Goal: Task Accomplishment & Management: Manage account settings

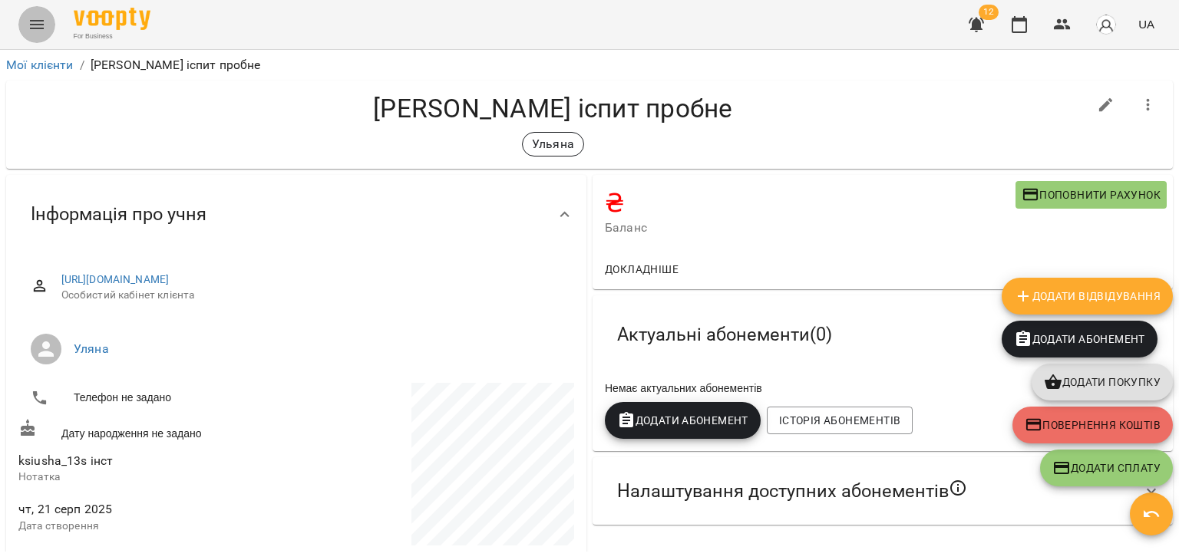
click at [42, 26] on icon "Menu" at bounding box center [37, 24] width 18 height 18
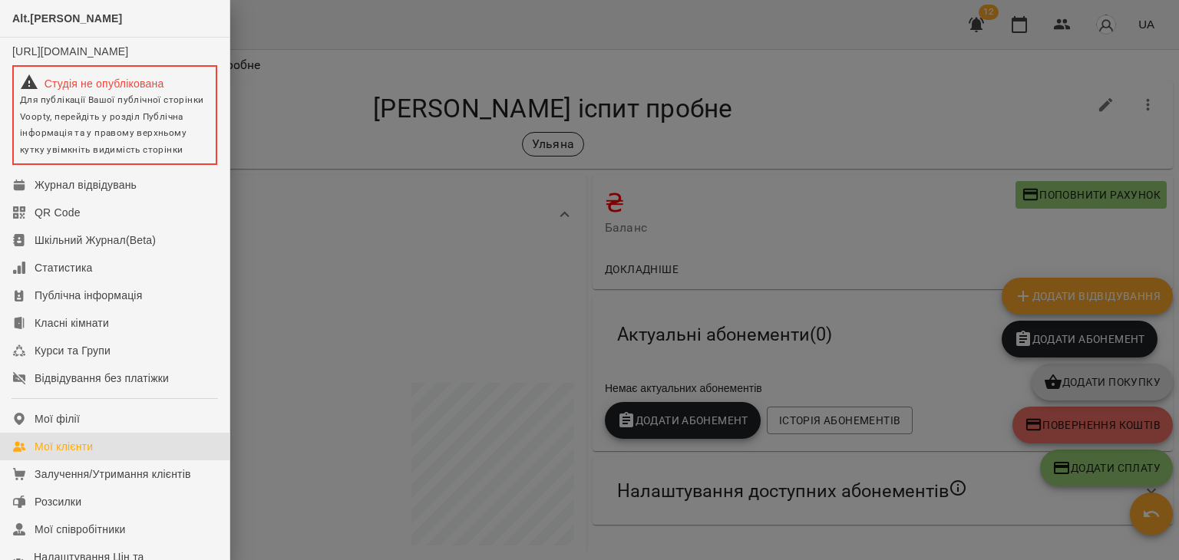
click at [91, 454] on div "Мої клієнти" at bounding box center [64, 446] width 58 height 15
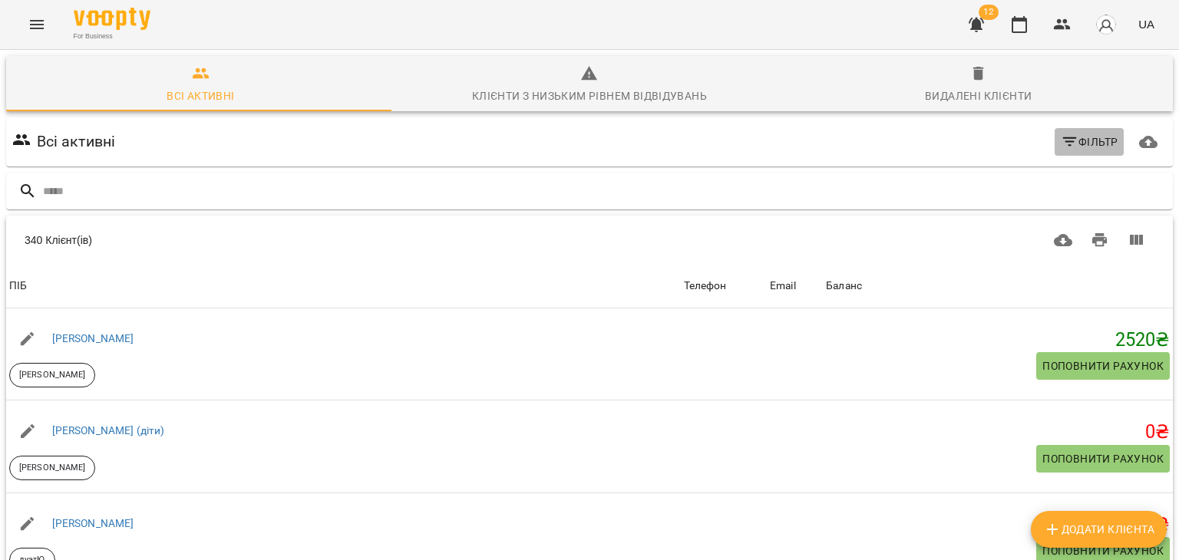
click at [1068, 137] on span "Фільтр" at bounding box center [1089, 142] width 58 height 18
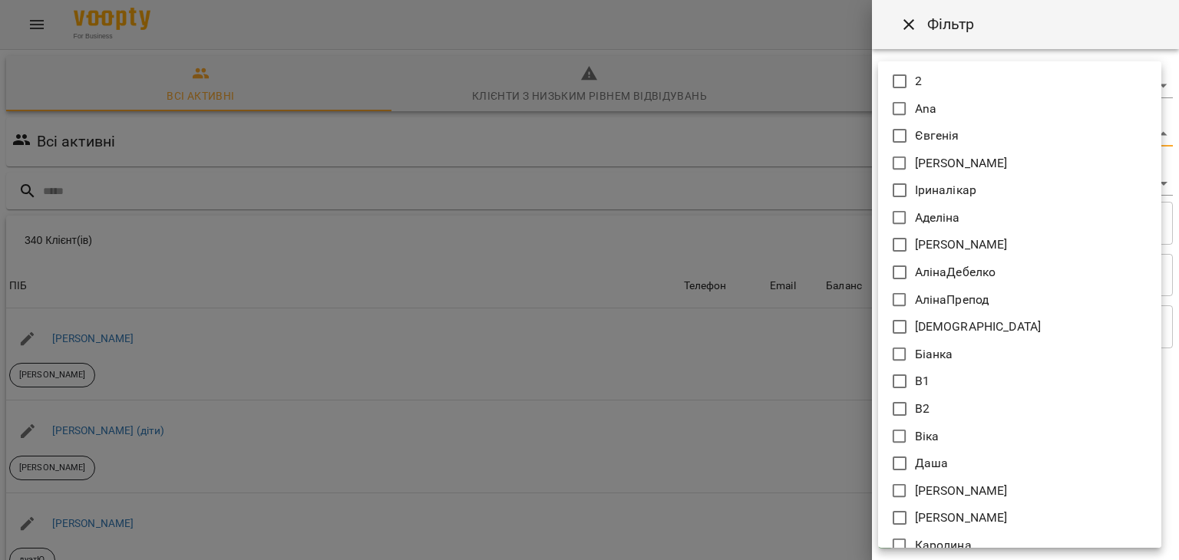
click at [887, 136] on body "For Business 12 UA Всі активні Клієнти з низьким рівнем відвідувань Видалені кл…" at bounding box center [589, 401] width 1179 height 802
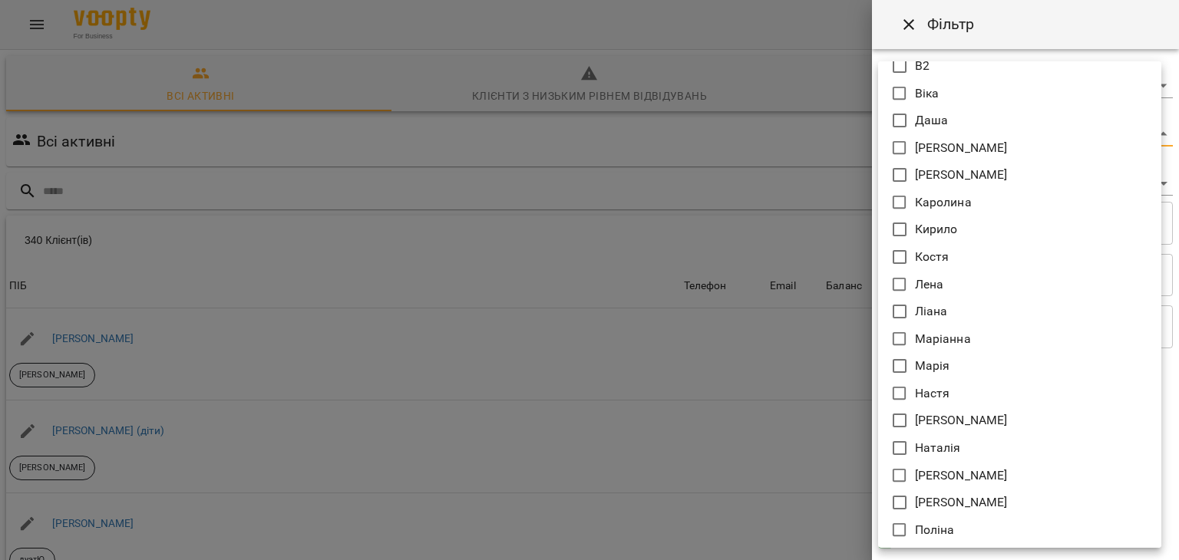
scroll to position [347, 0]
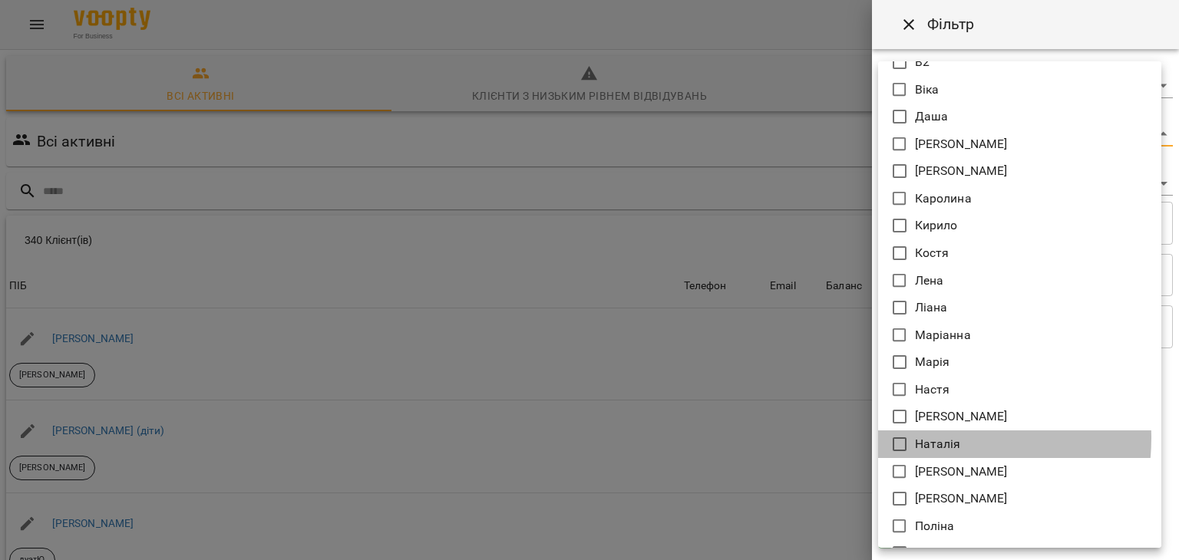
click at [927, 437] on p "Наталія" at bounding box center [938, 444] width 46 height 18
type input "*******"
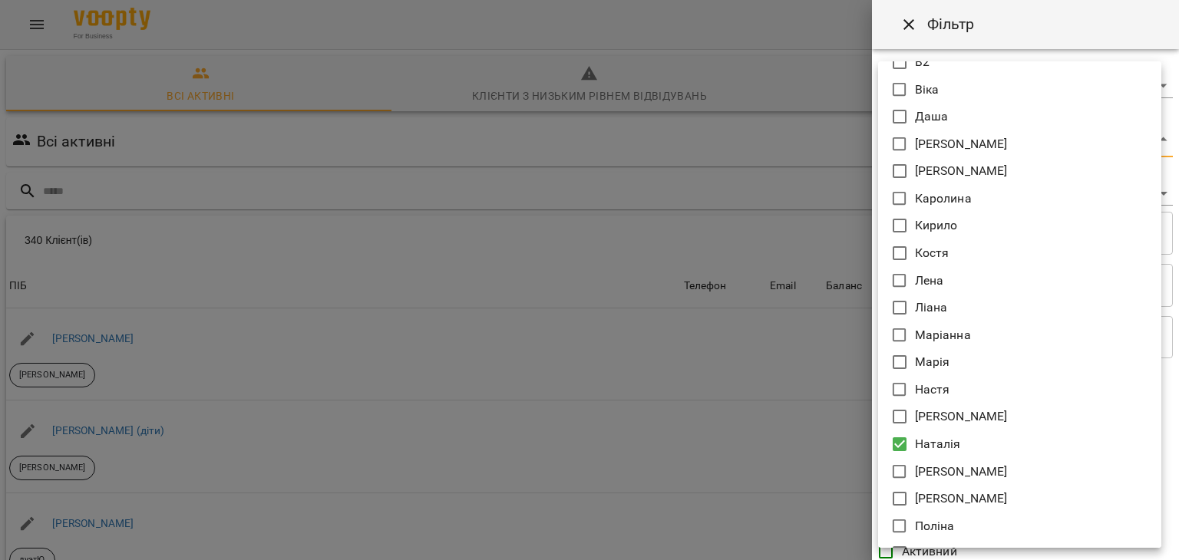
click at [741, 397] on div at bounding box center [589, 280] width 1179 height 560
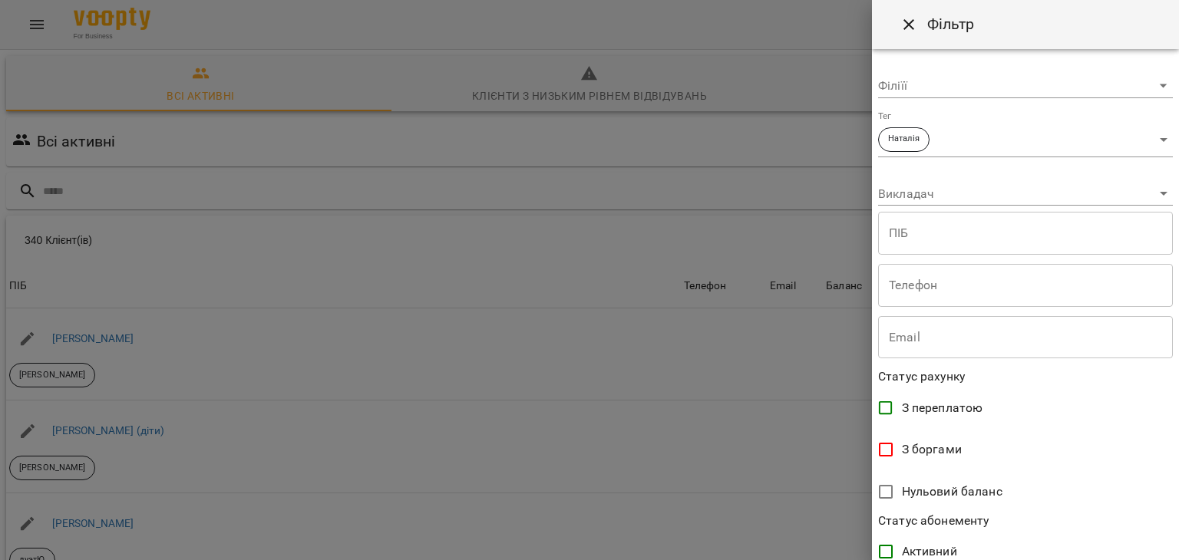
click at [762, 350] on div at bounding box center [589, 280] width 1179 height 560
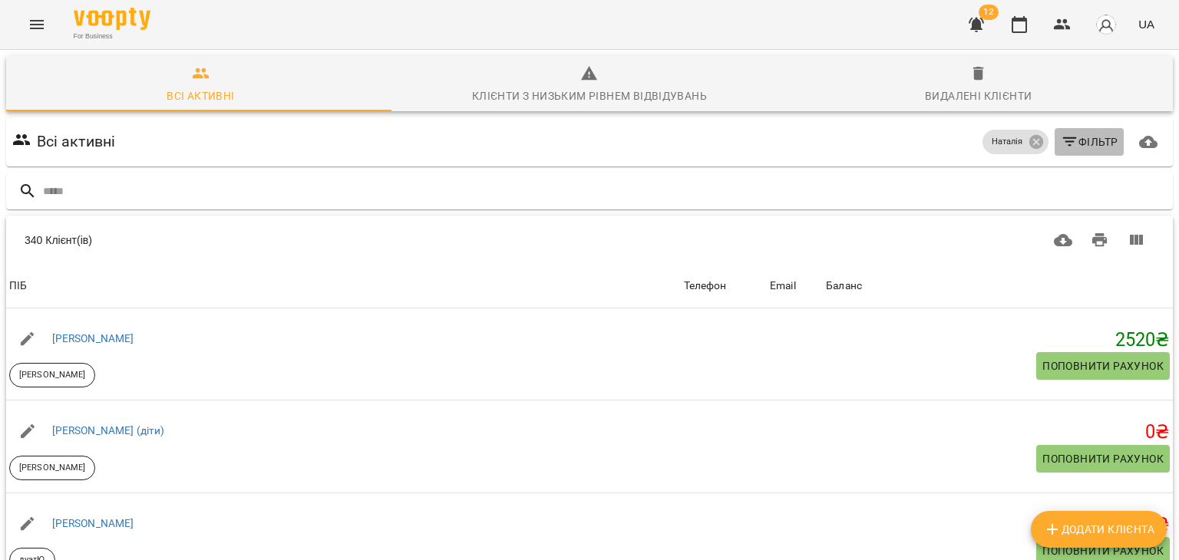
click at [1064, 150] on icon "button" at bounding box center [1069, 142] width 18 height 18
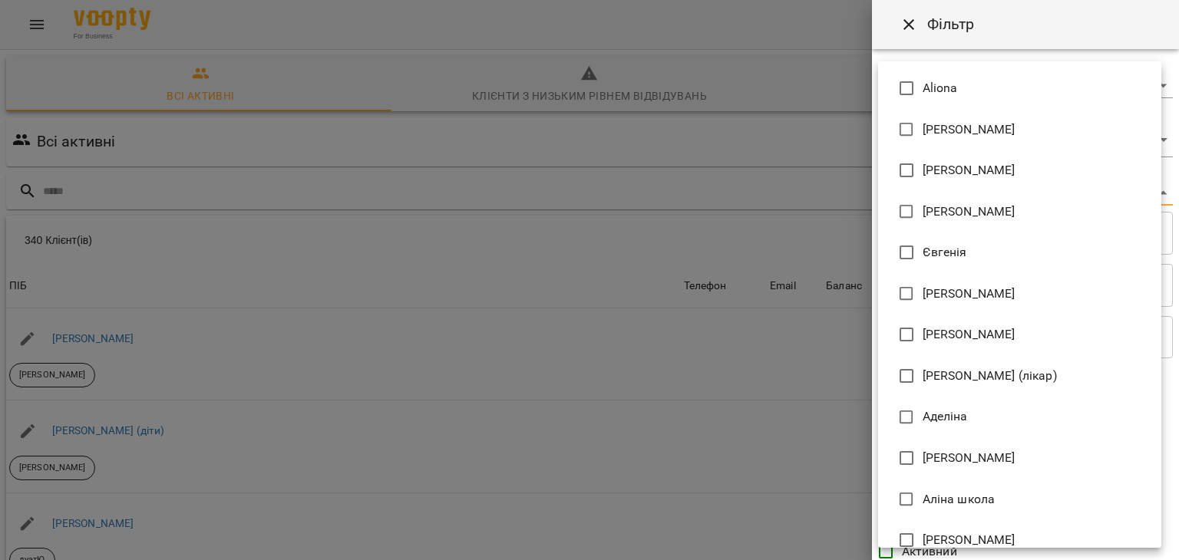
click at [909, 194] on body "For Business 12 UA Всі активні Клієнти з низьким рівнем відвідувань Видалені кл…" at bounding box center [589, 401] width 1179 height 802
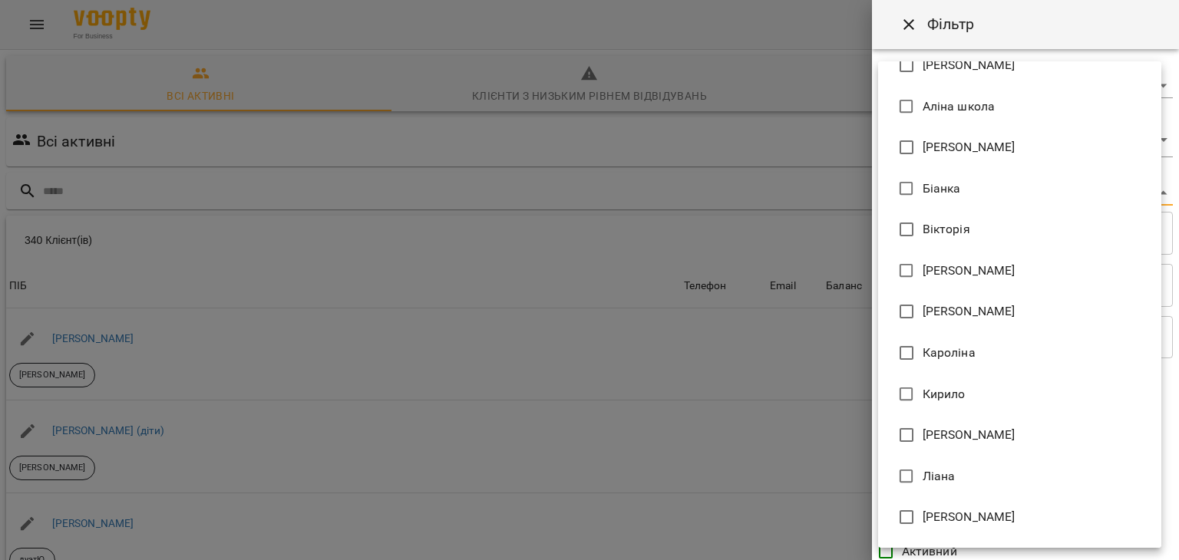
scroll to position [394, 0]
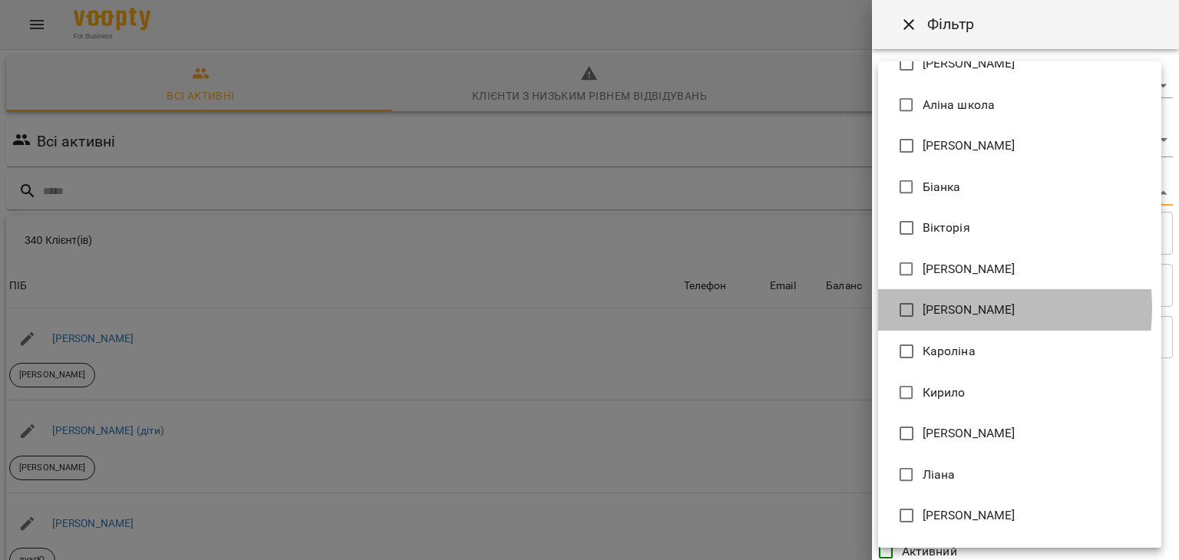
click at [952, 308] on span "[PERSON_NAME]" at bounding box center [968, 310] width 93 height 18
type input "**********"
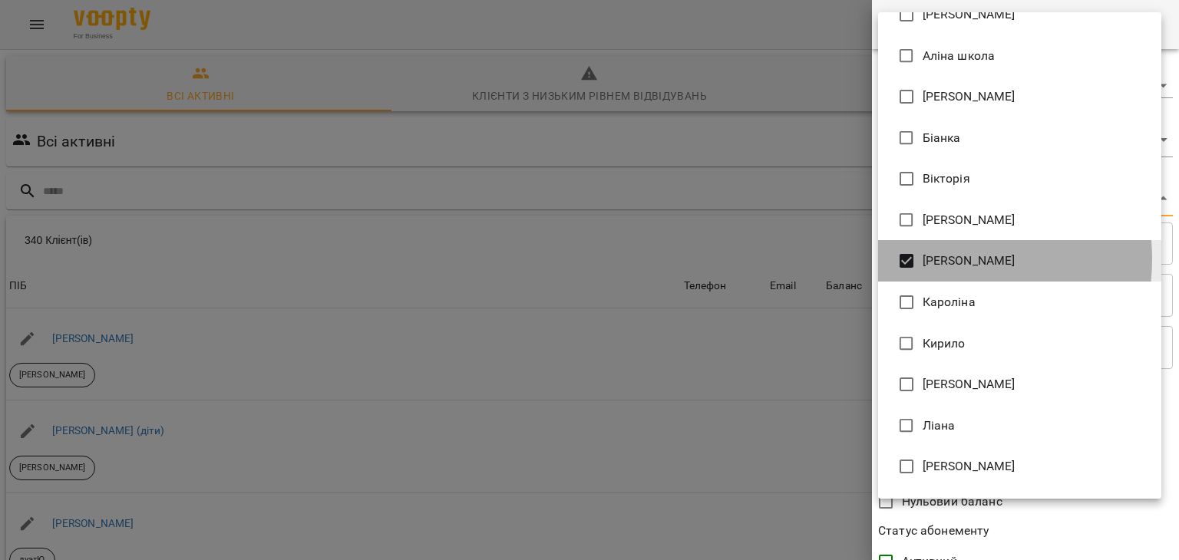
click at [932, 259] on span "[PERSON_NAME]" at bounding box center [968, 261] width 93 height 18
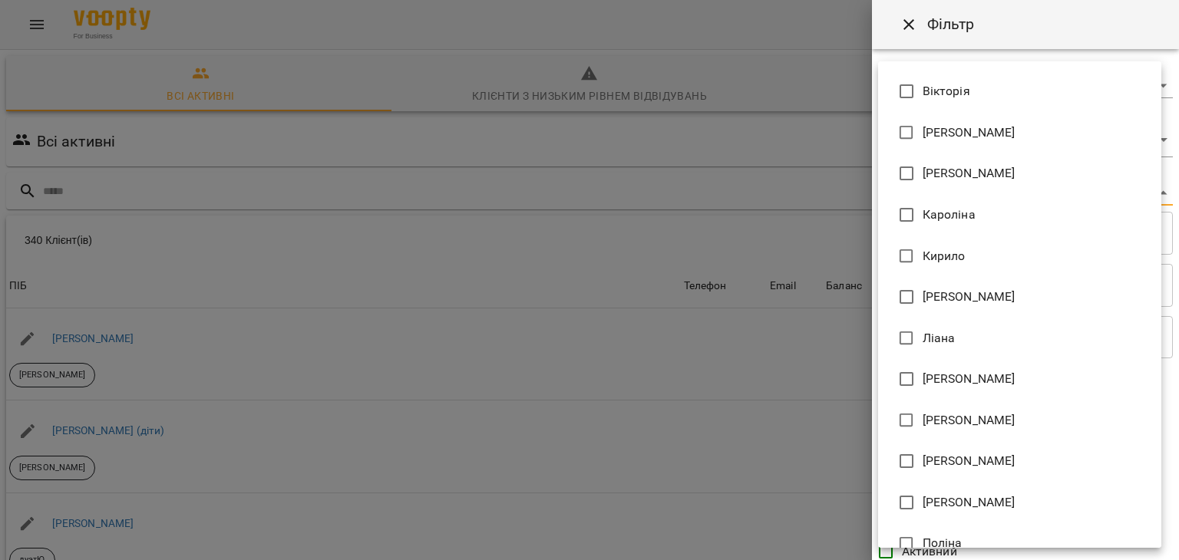
scroll to position [533, 0]
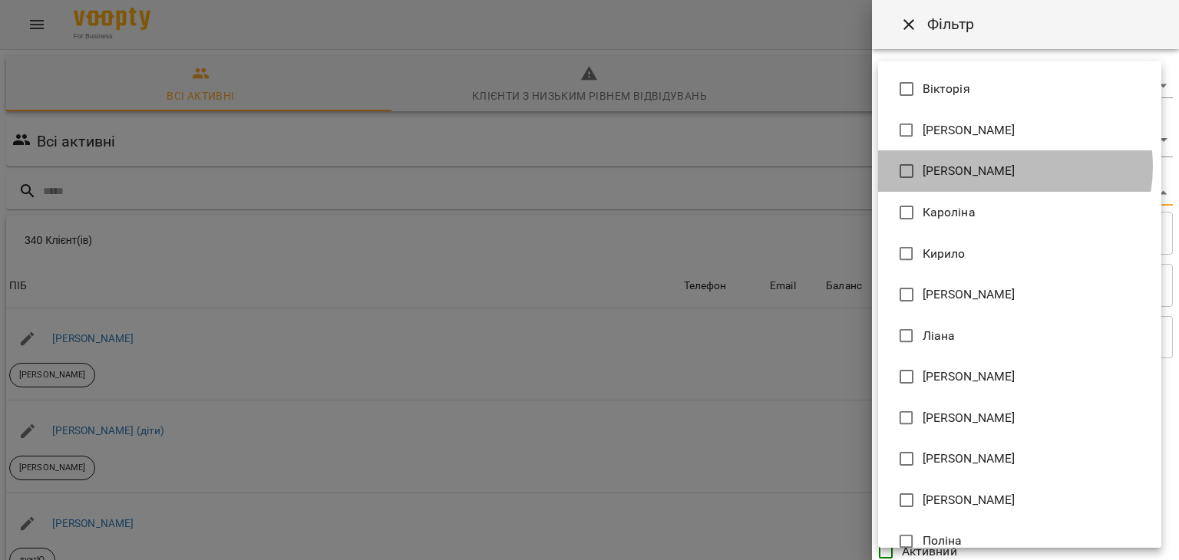
click at [999, 167] on span "[PERSON_NAME]" at bounding box center [968, 171] width 93 height 18
type input "**********"
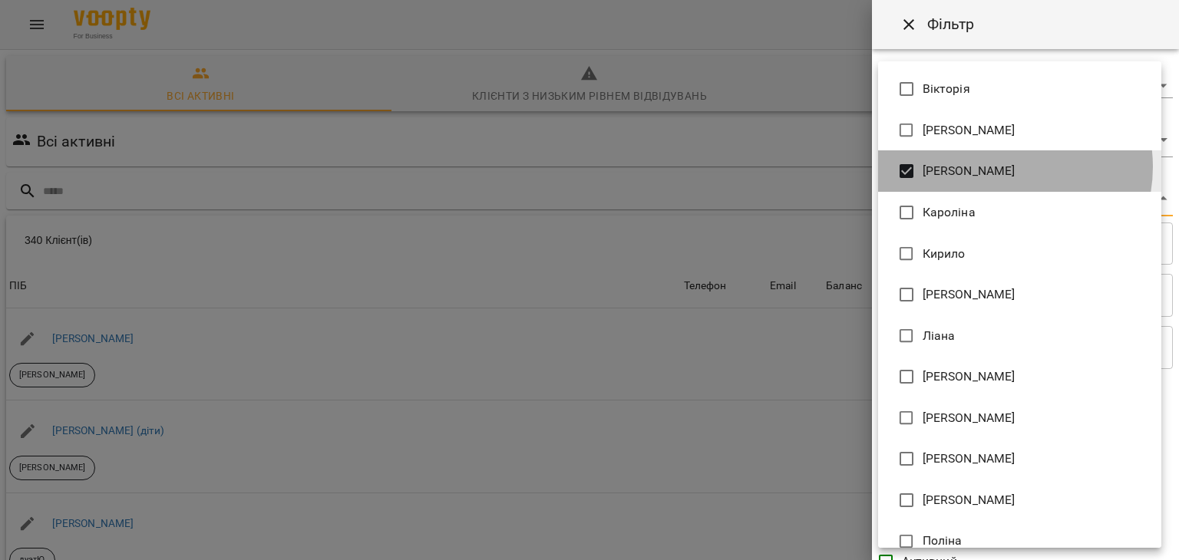
click at [999, 167] on span "[PERSON_NAME]" at bounding box center [968, 171] width 93 height 18
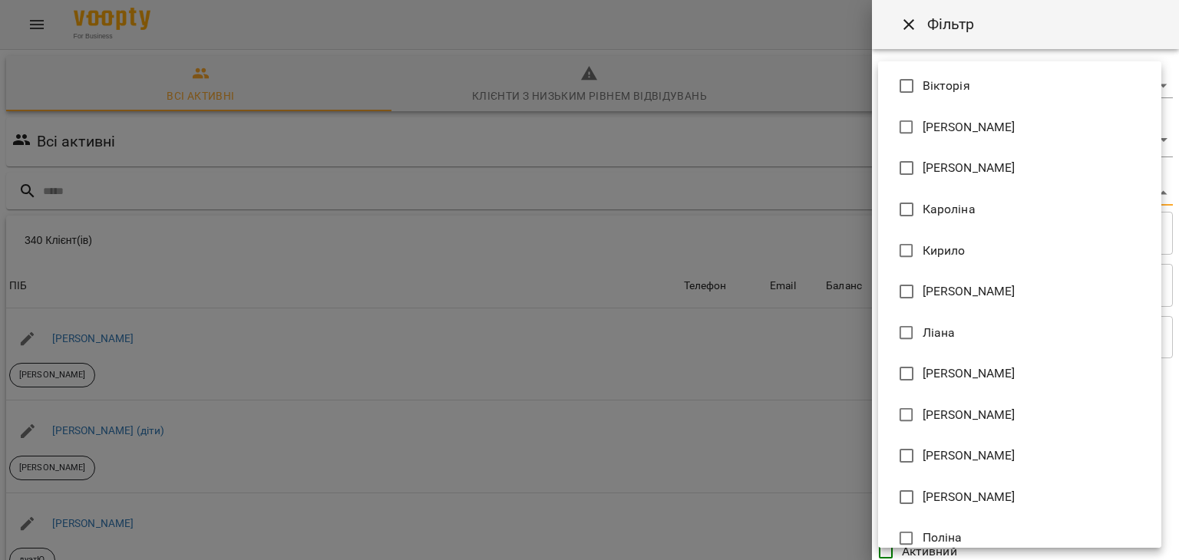
scroll to position [584, 0]
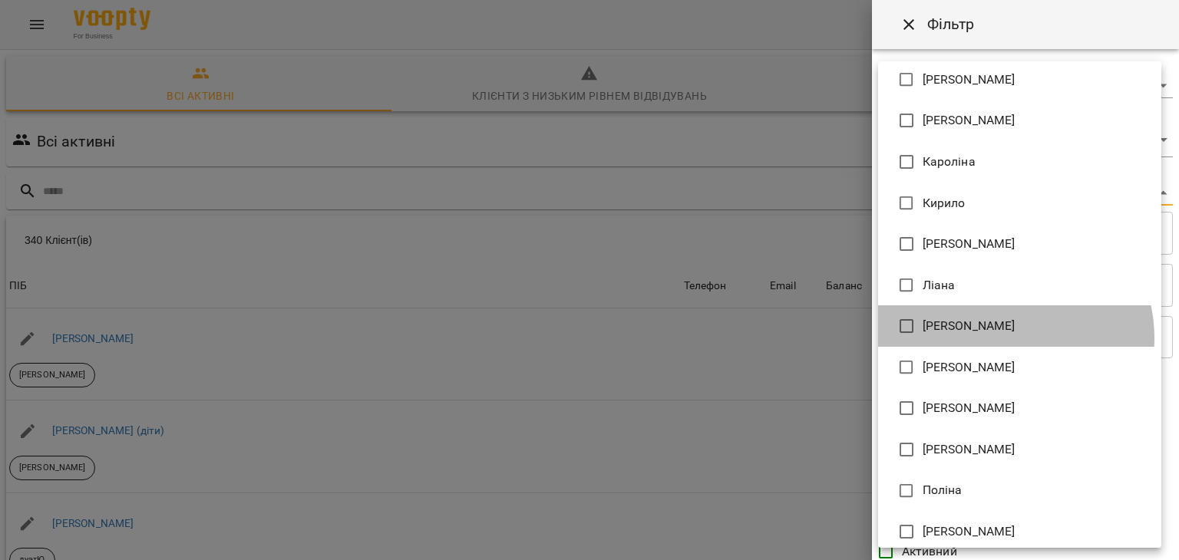
click at [998, 338] on li "[PERSON_NAME]" at bounding box center [1019, 325] width 283 height 41
type input "**********"
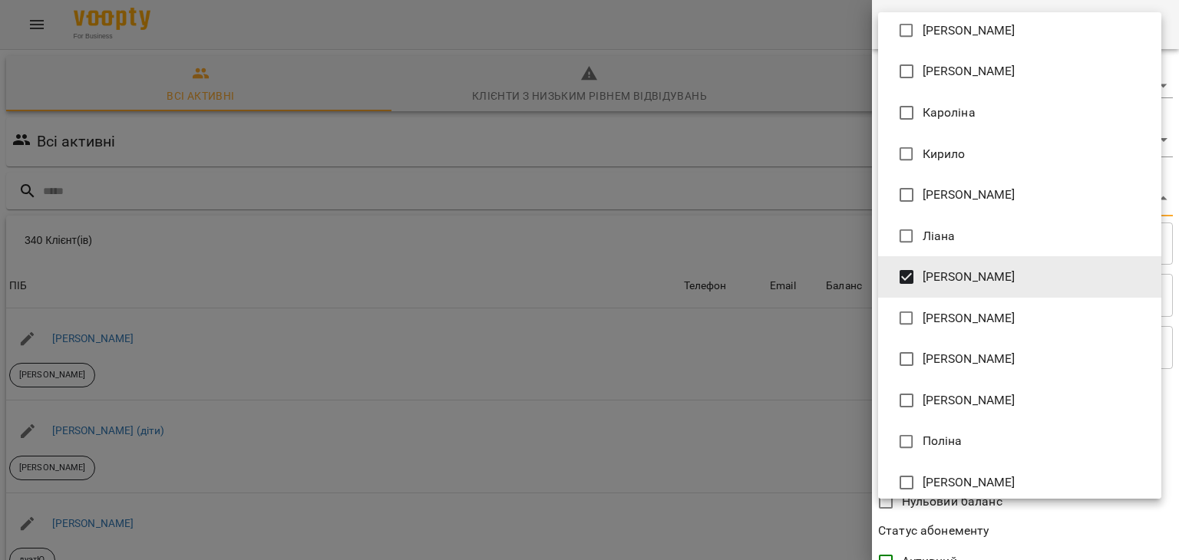
click at [773, 383] on div at bounding box center [589, 280] width 1179 height 560
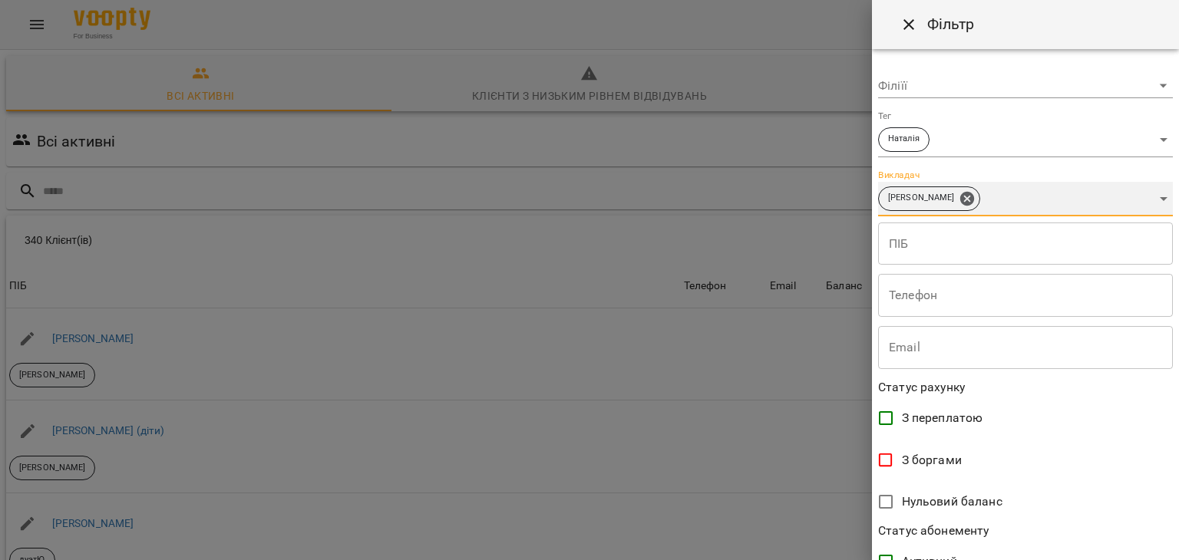
scroll to position [315, 0]
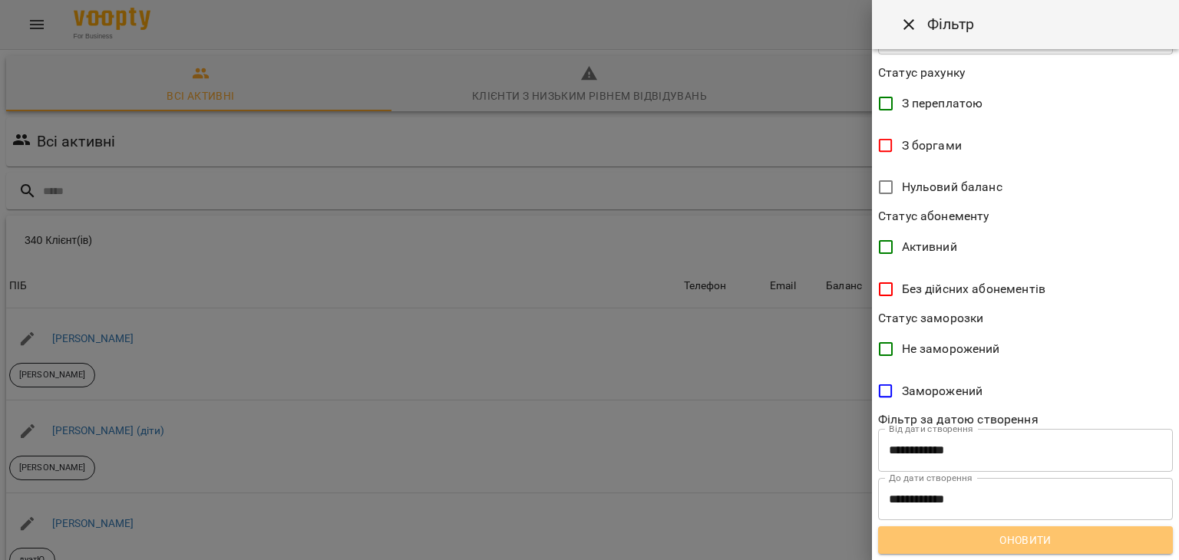
click at [1032, 538] on span "Оновити" at bounding box center [1025, 540] width 270 height 18
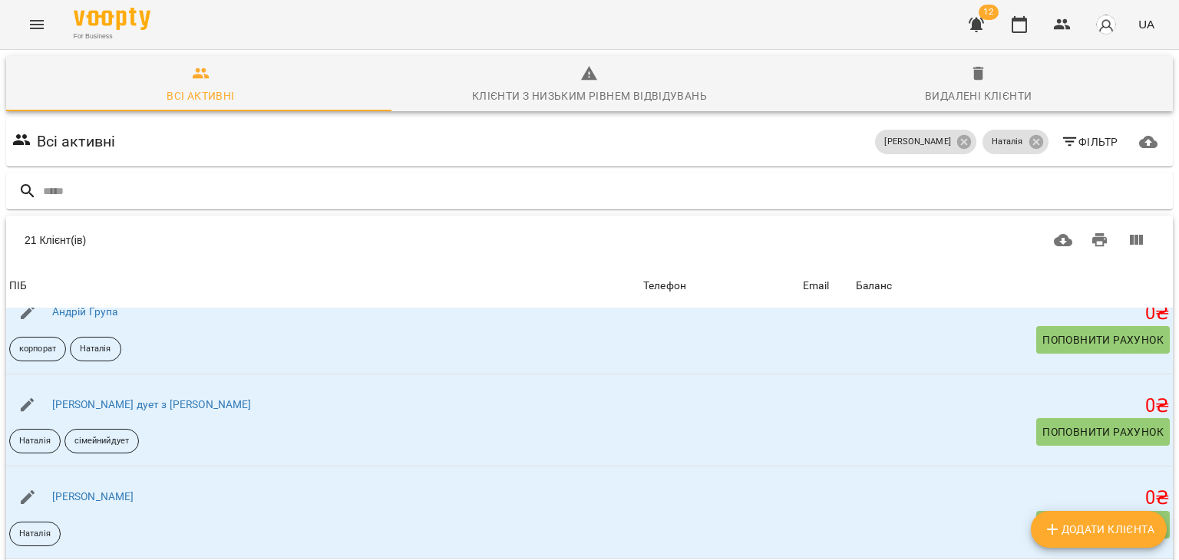
scroll to position [181, 0]
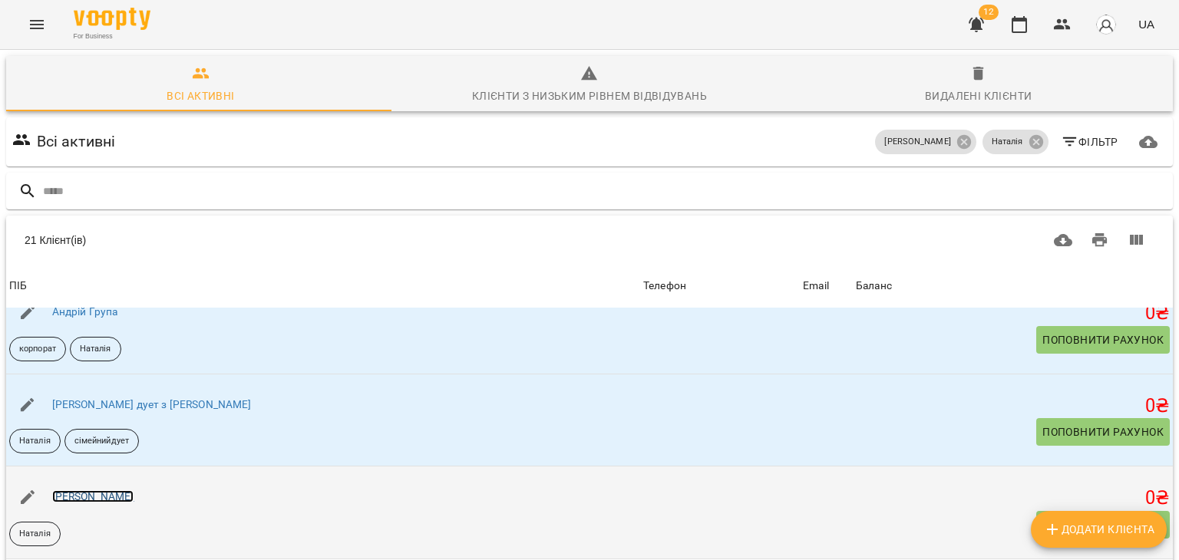
click at [99, 490] on link "[PERSON_NAME]" at bounding box center [93, 496] width 82 height 12
